Goal: Task Accomplishment & Management: Manage account settings

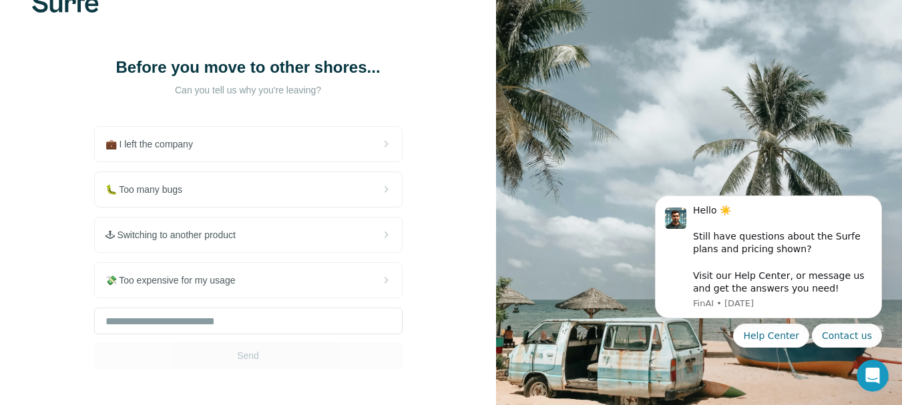
scroll to position [89, 0]
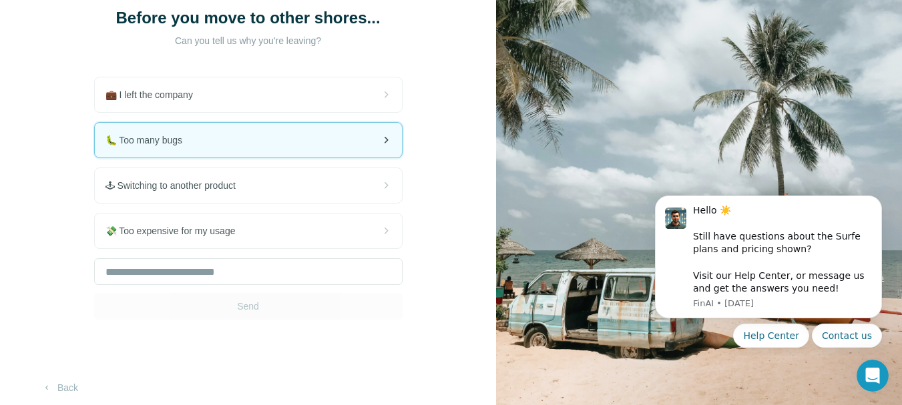
click at [198, 150] on div "🐛 Too many bugs" at bounding box center [248, 140] width 307 height 35
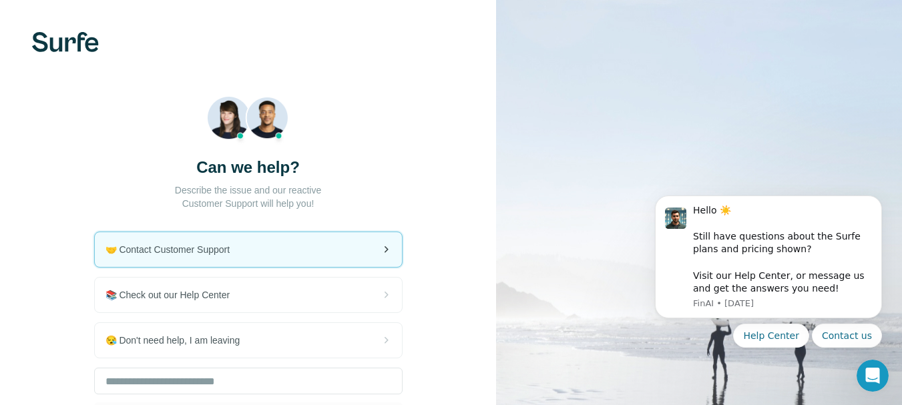
scroll to position [120, 0]
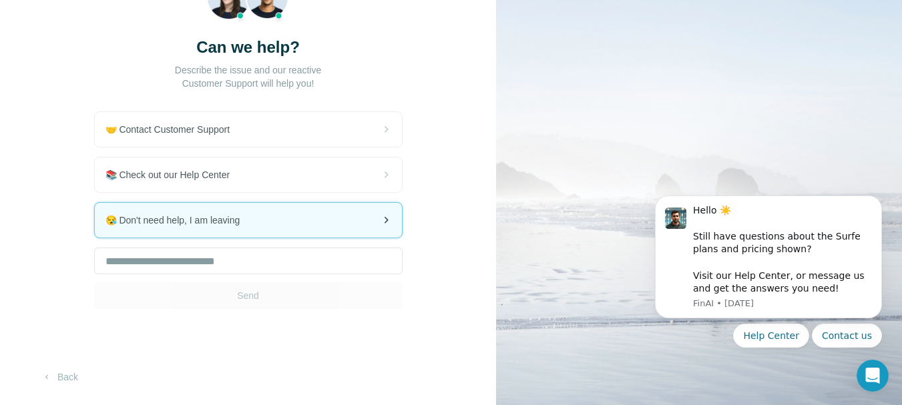
click at [214, 216] on span "😪 Don't need help, I am leaving" at bounding box center [178, 220] width 146 height 13
